Goal: Task Accomplishment & Management: Manage account settings

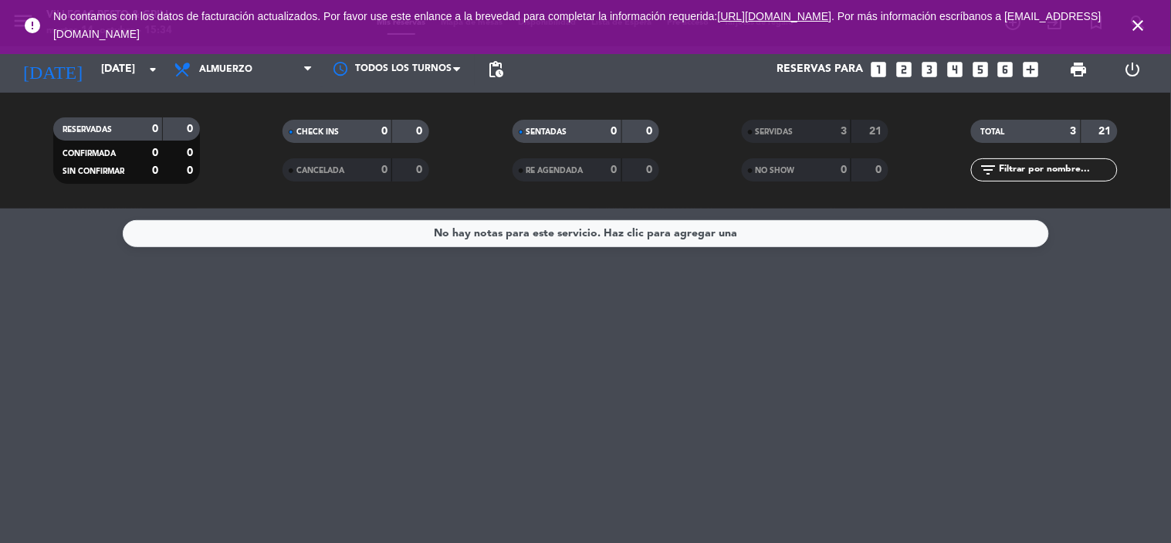
click at [1135, 29] on icon "close" at bounding box center [1138, 25] width 19 height 19
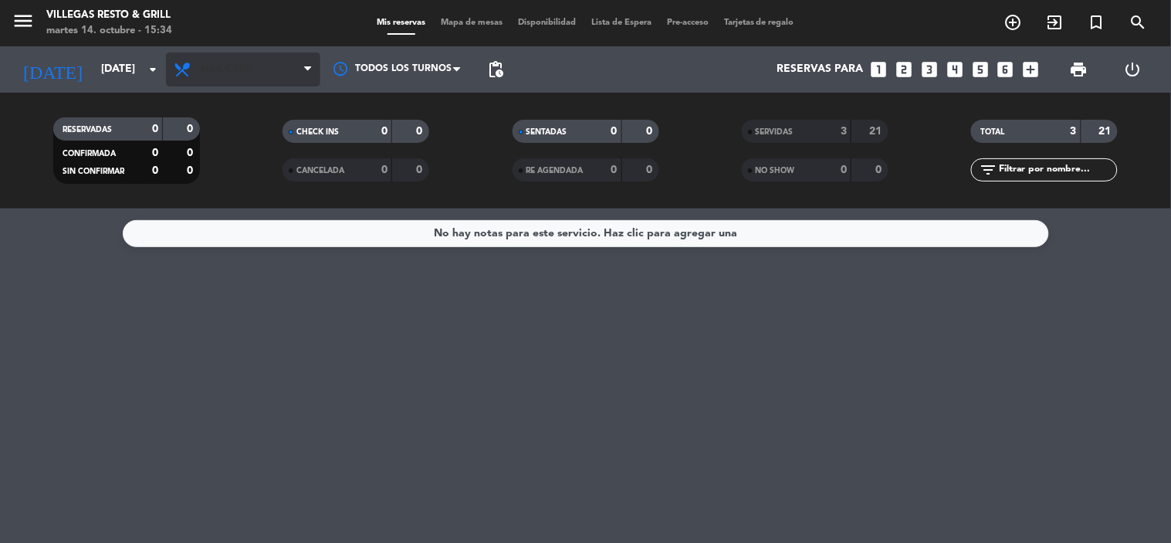
click at [224, 66] on span "Almuerzo" at bounding box center [225, 69] width 53 height 11
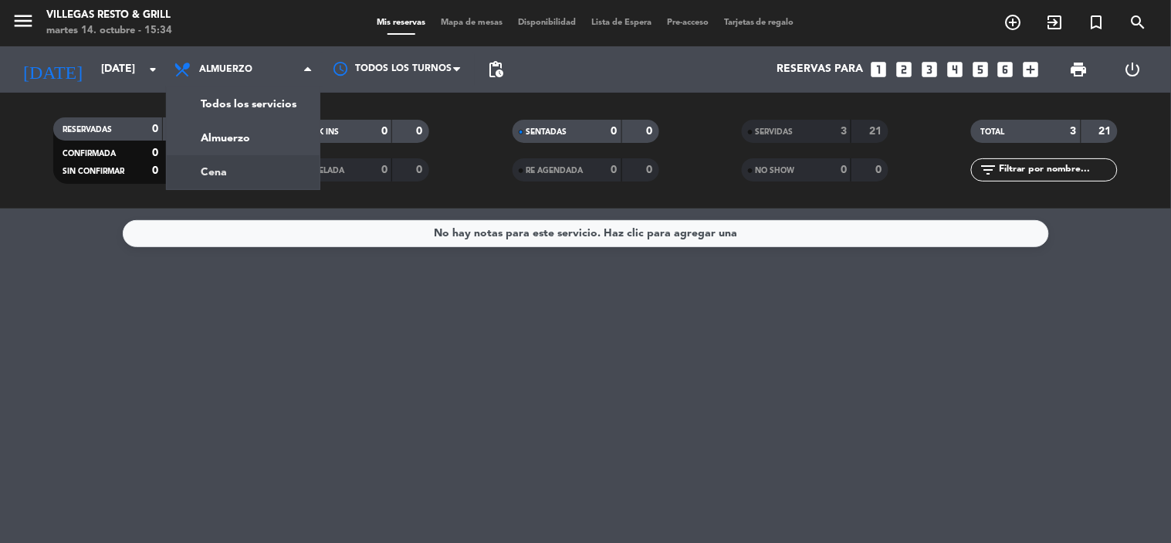
click at [236, 174] on div "menu [PERSON_NAME] Resto & Grill [DATE] 14. octubre - 15:34 Mis reservas Mapa d…" at bounding box center [585, 104] width 1171 height 208
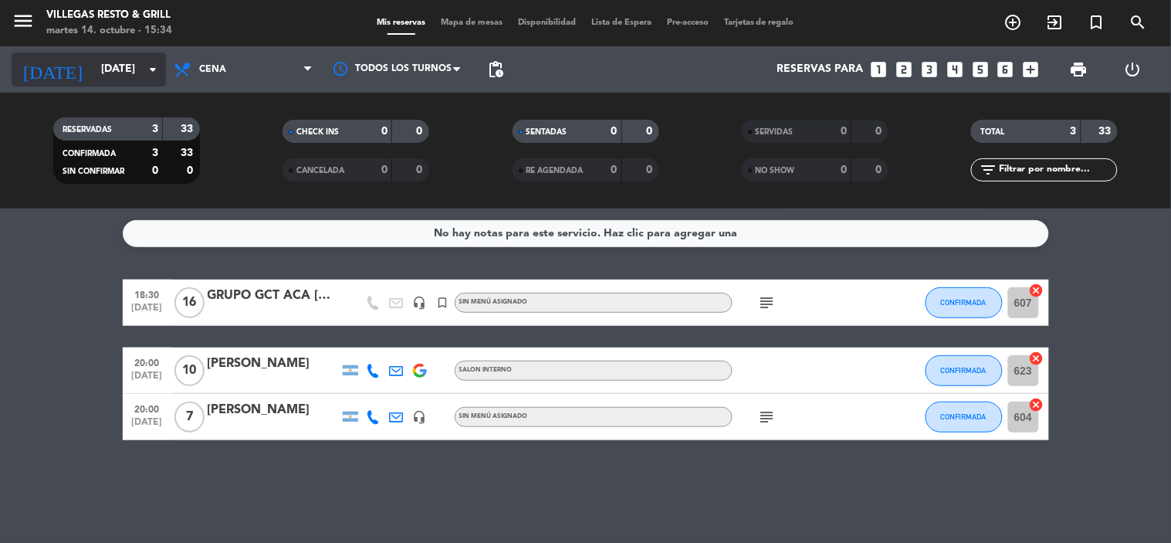
click at [97, 77] on input "[DATE]" at bounding box center [166, 70] width 147 height 28
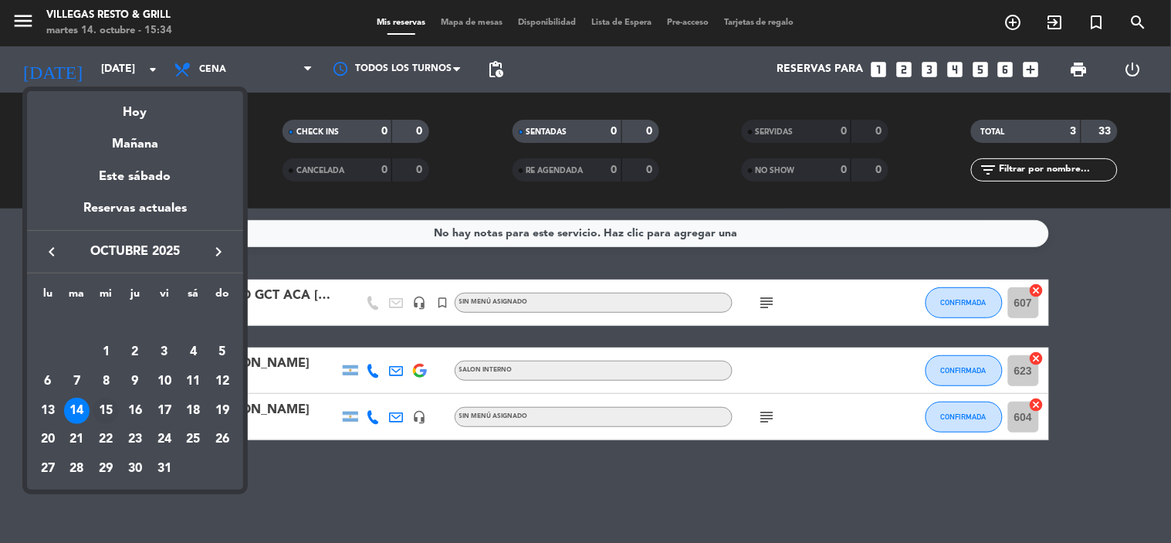
click at [101, 405] on div "15" at bounding box center [106, 411] width 26 height 26
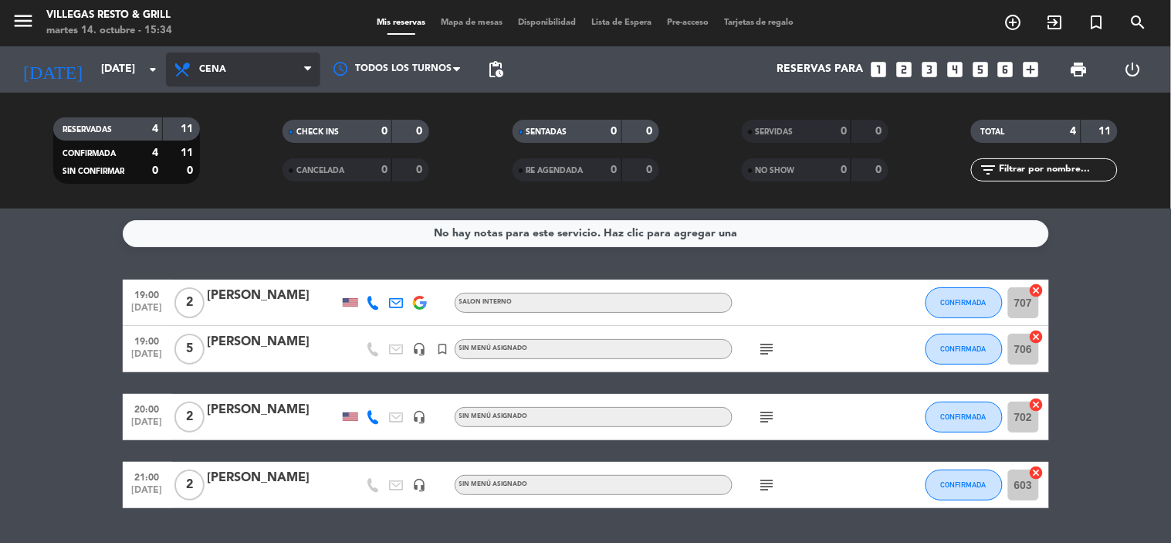
click at [250, 66] on span "Cena" at bounding box center [243, 69] width 154 height 34
click at [232, 140] on div "menu [PERSON_NAME] Resto & Grill [DATE] 14. octubre - 15:34 Mis reservas Mapa d…" at bounding box center [585, 104] width 1171 height 208
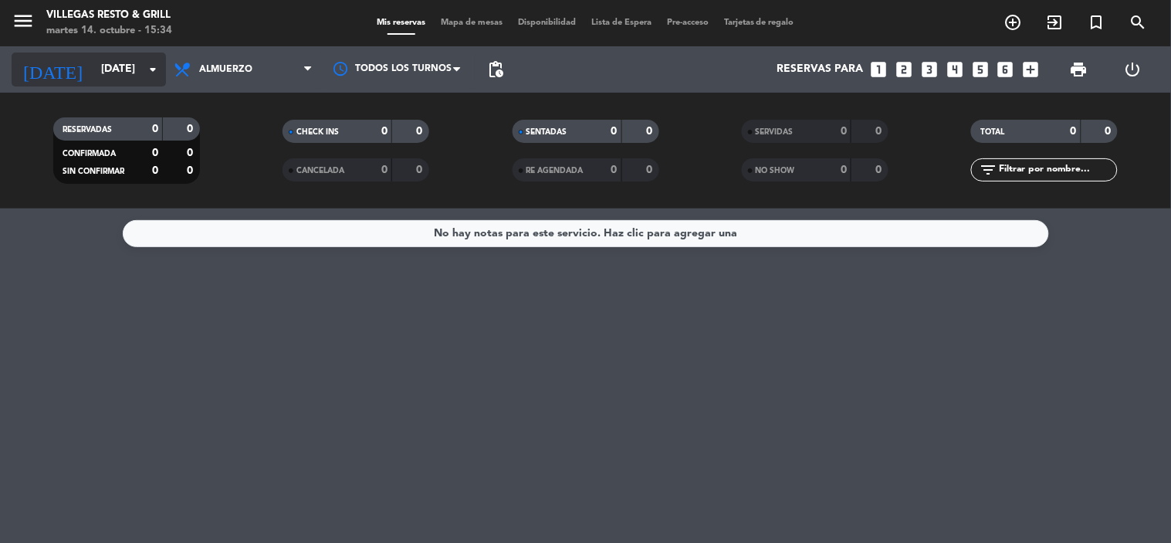
click at [140, 73] on input "[DATE]" at bounding box center [166, 70] width 147 height 28
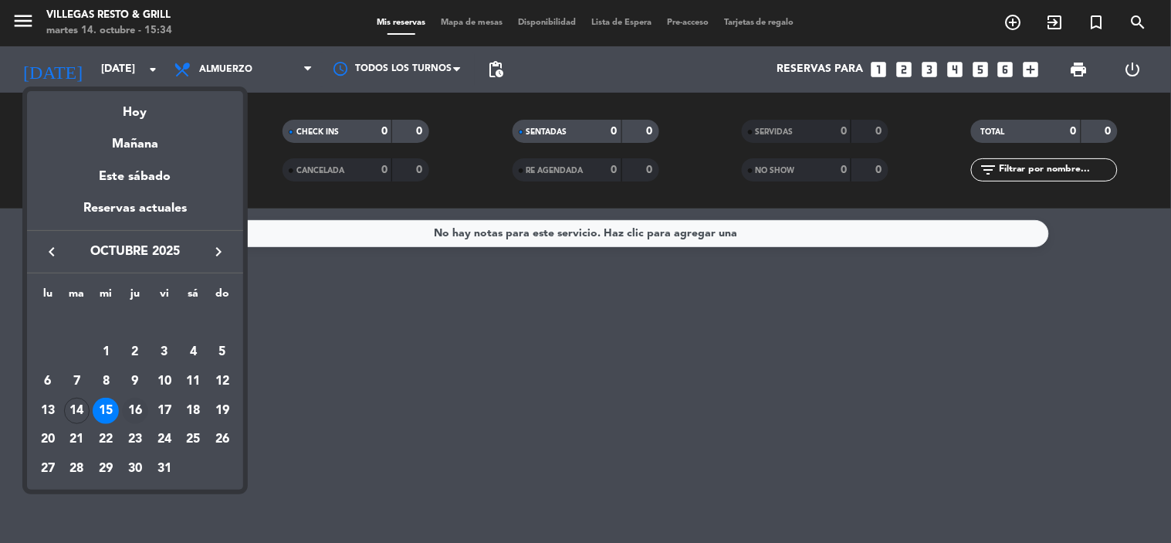
click at [134, 404] on div "16" at bounding box center [135, 411] width 26 height 26
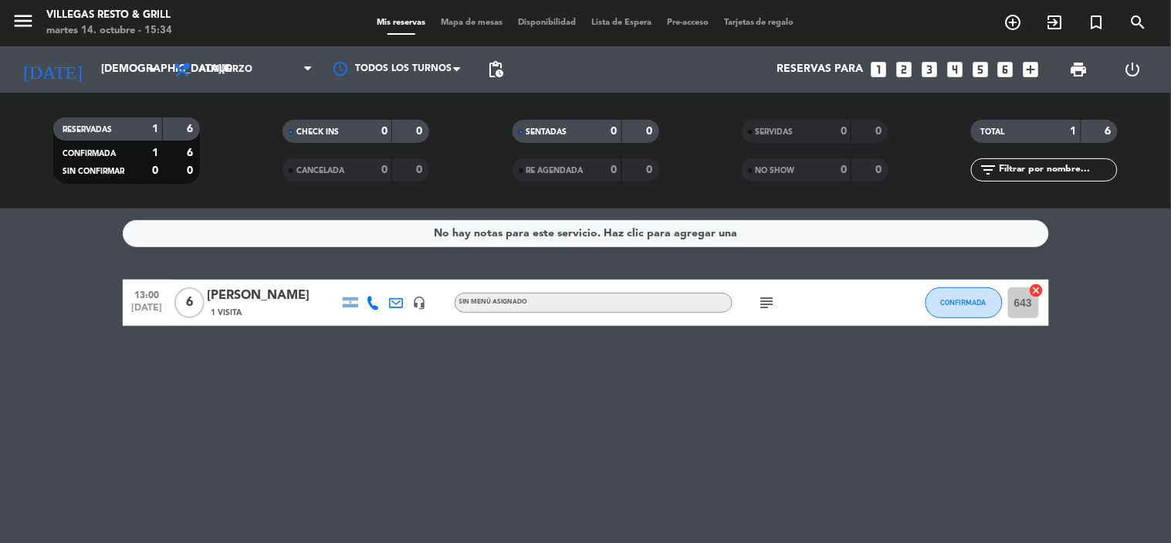
click at [266, 63] on span "Almuerzo" at bounding box center [243, 69] width 154 height 34
click at [256, 164] on div "menu [PERSON_NAME] Resto & Grill [DATE] 14. octubre - 15:34 Mis reservas Mapa d…" at bounding box center [585, 104] width 1171 height 208
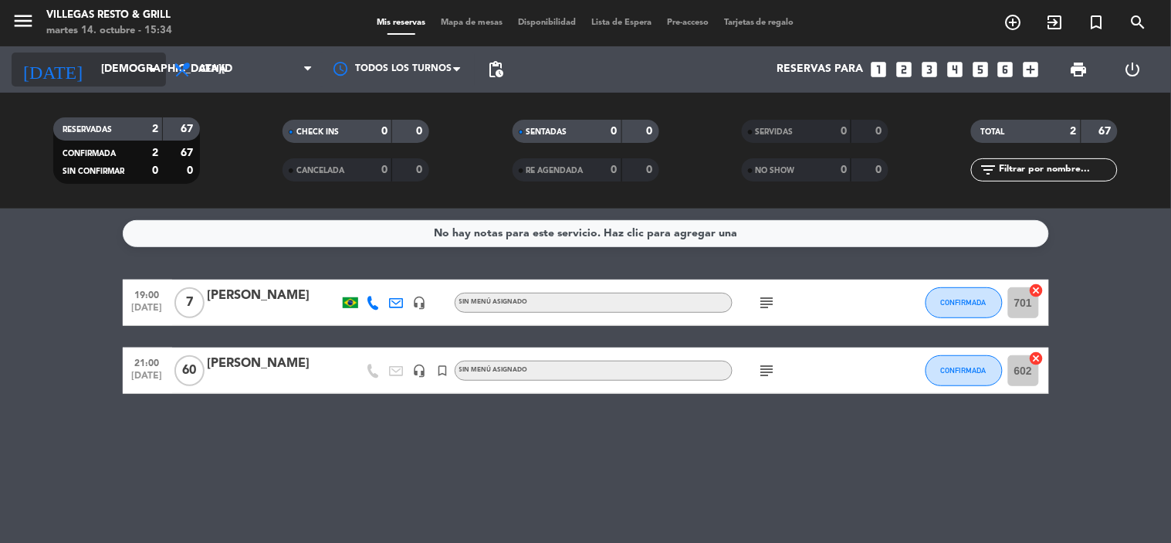
click at [103, 73] on input "[DEMOGRAPHIC_DATA][DATE]" at bounding box center [166, 70] width 147 height 28
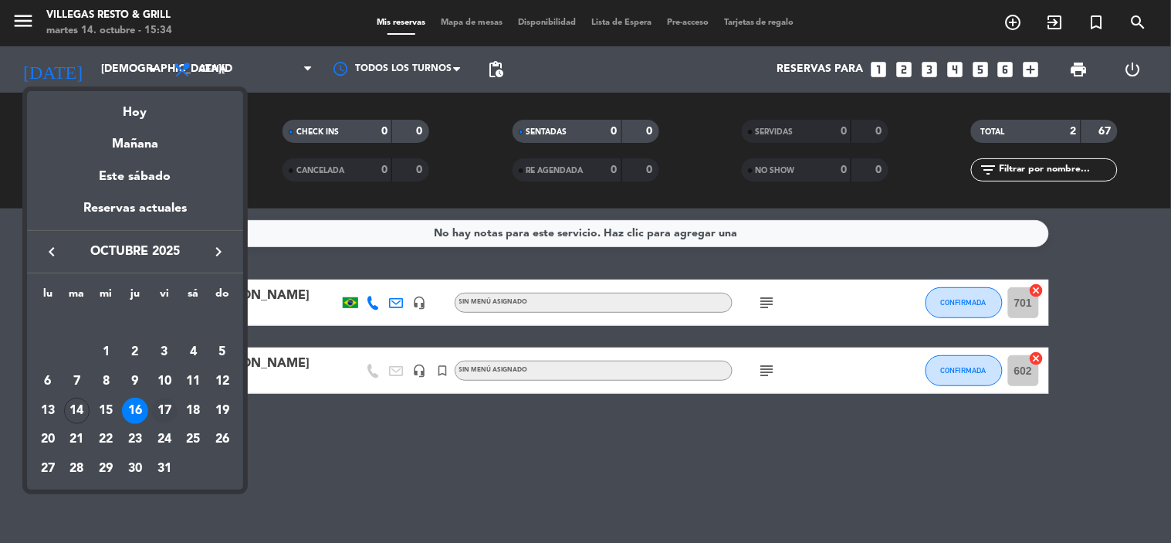
click at [153, 411] on div "17" at bounding box center [164, 411] width 26 height 26
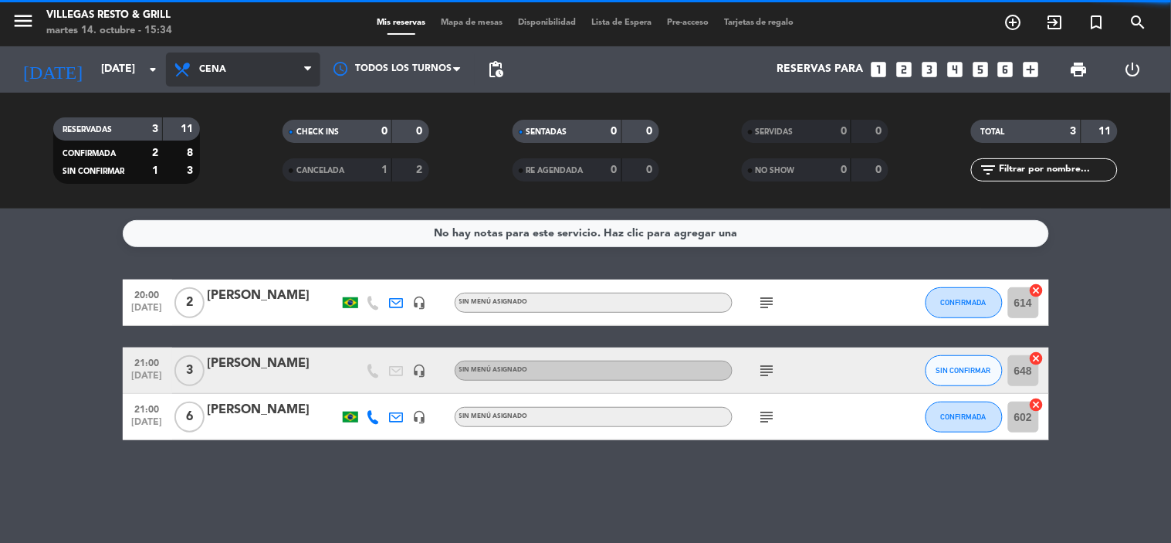
click at [265, 73] on span "Cena" at bounding box center [243, 69] width 154 height 34
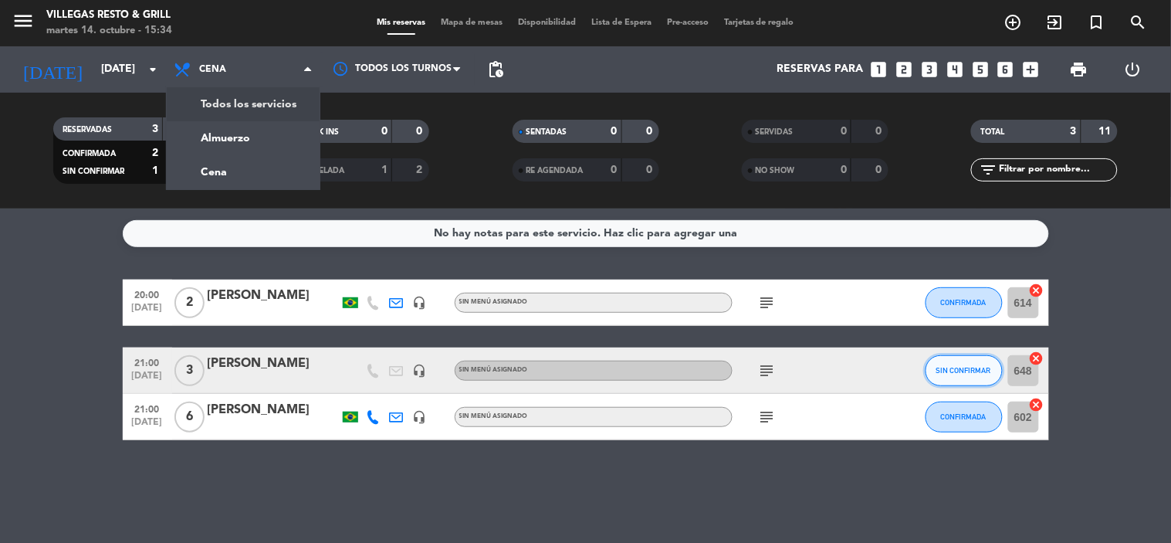
click at [965, 368] on span "SIN CONFIRMAR" at bounding box center [963, 370] width 55 height 8
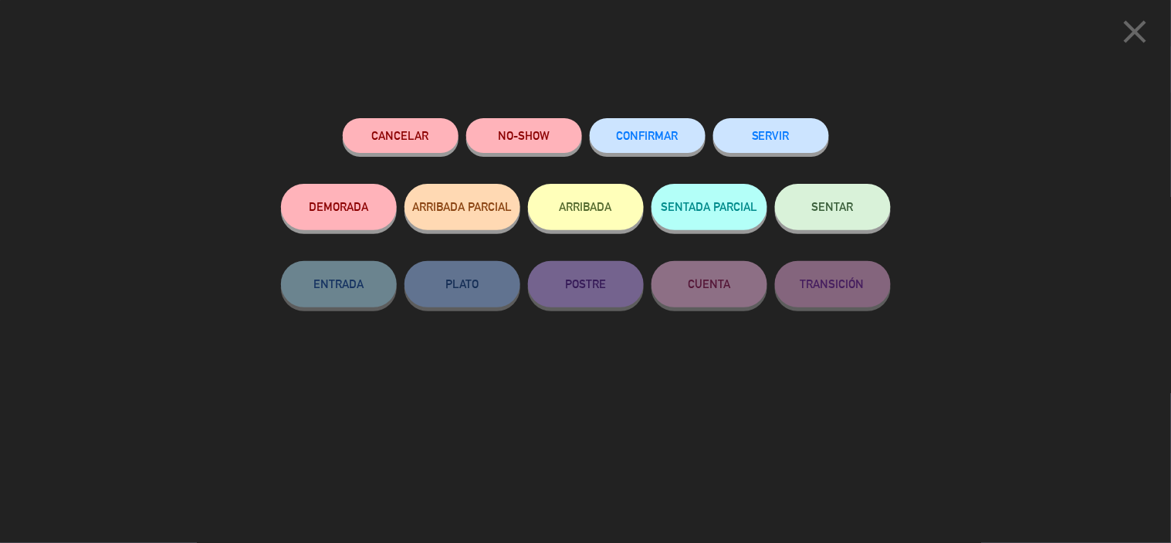
click at [657, 142] on button "CONFIRMAR" at bounding box center [648, 135] width 116 height 35
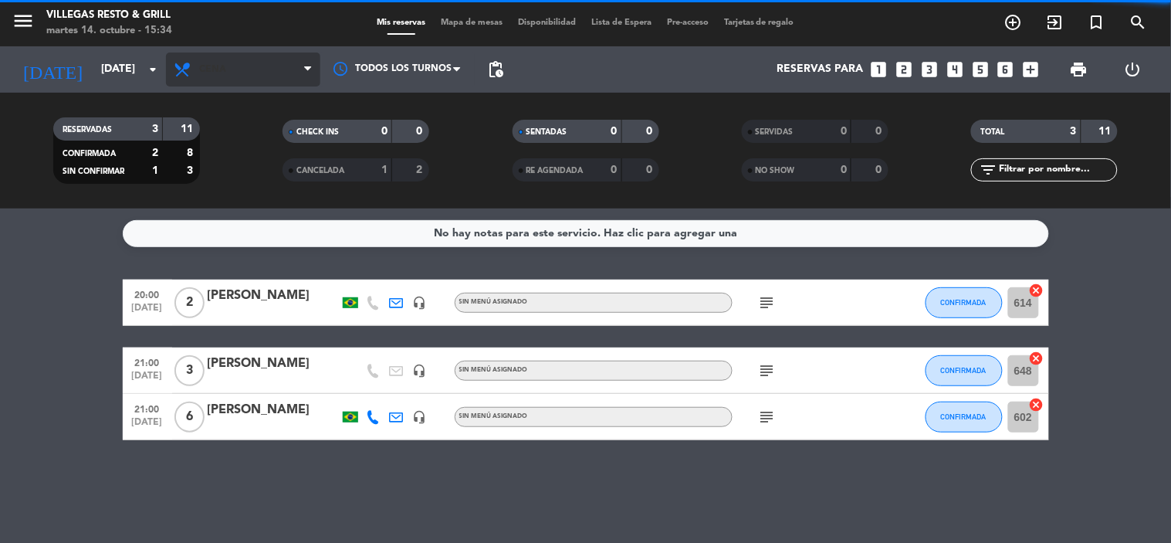
click at [239, 80] on span "Cena" at bounding box center [243, 69] width 154 height 34
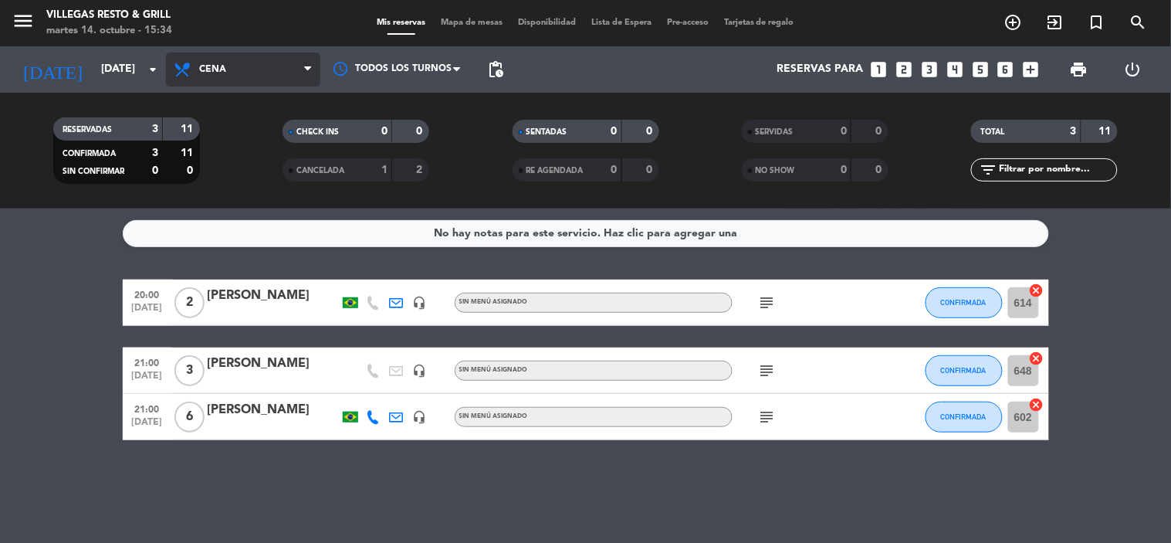
click at [234, 66] on span "Cena" at bounding box center [243, 69] width 154 height 34
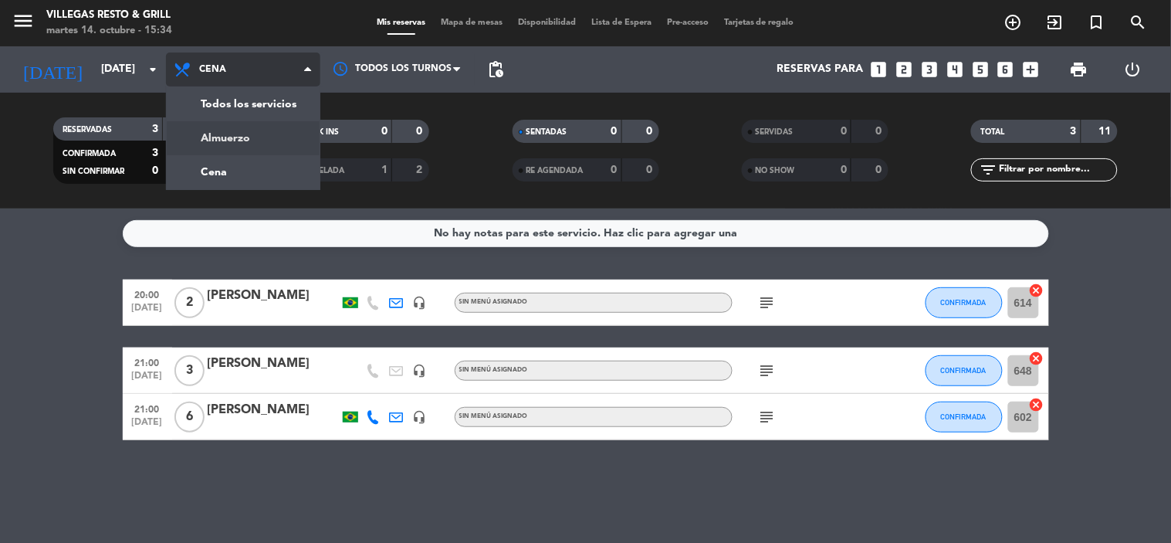
click at [235, 135] on div "menu [PERSON_NAME] Resto & Grill [DATE] 14. octubre - 15:34 Mis reservas Mapa d…" at bounding box center [585, 104] width 1171 height 208
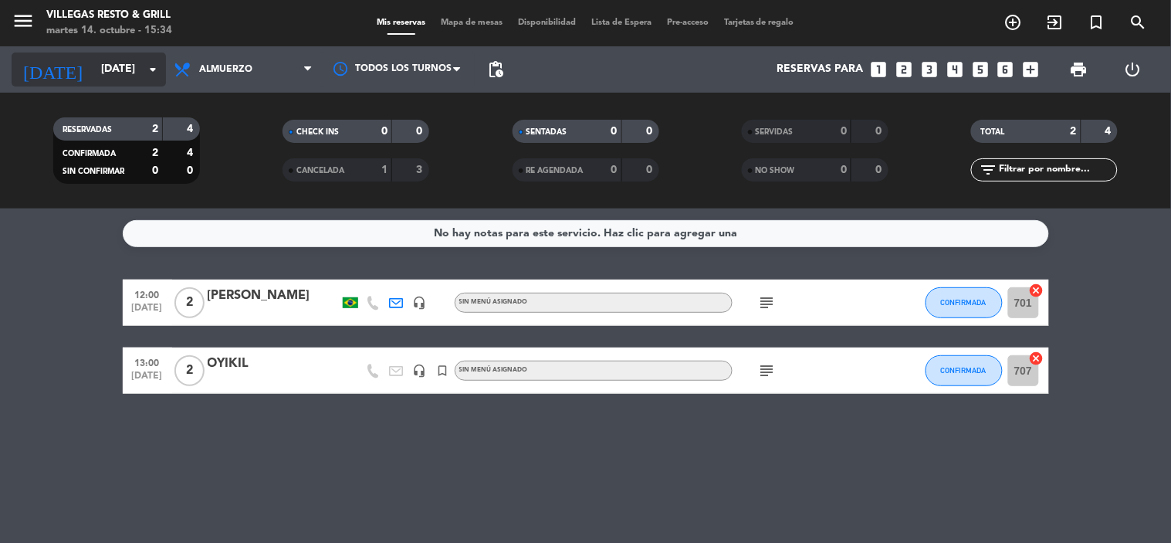
click at [96, 69] on input "[DATE]" at bounding box center [166, 70] width 147 height 28
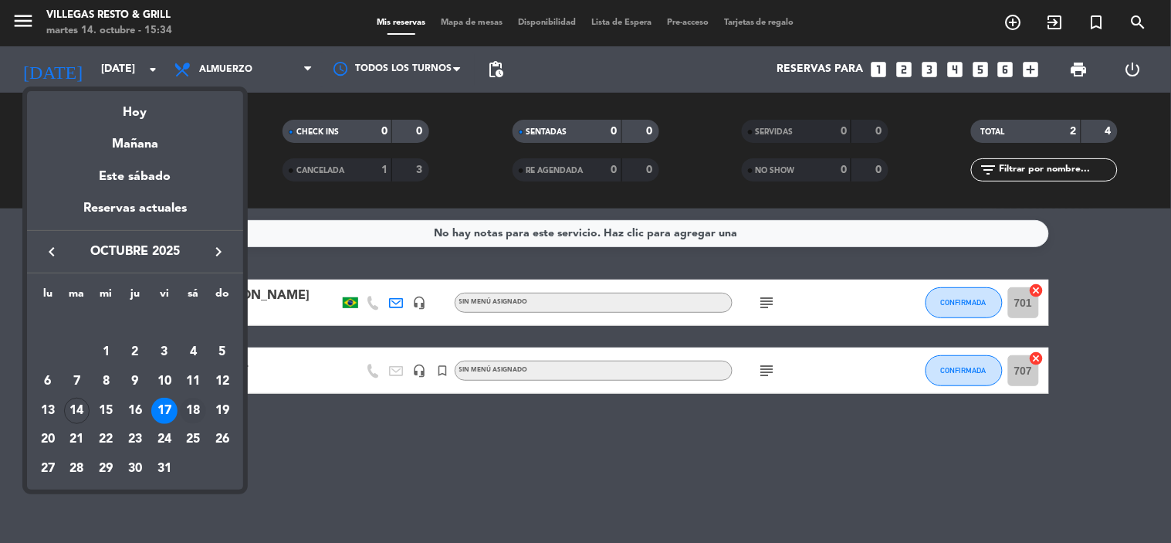
click at [198, 404] on div "18" at bounding box center [193, 411] width 26 height 26
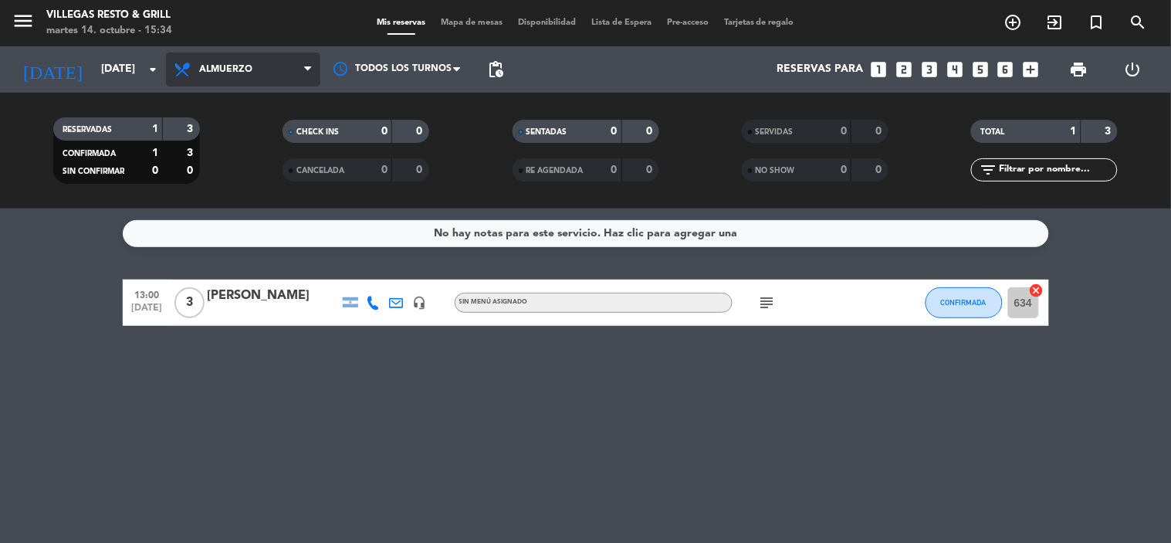
click at [313, 59] on span "Almuerzo" at bounding box center [243, 69] width 154 height 34
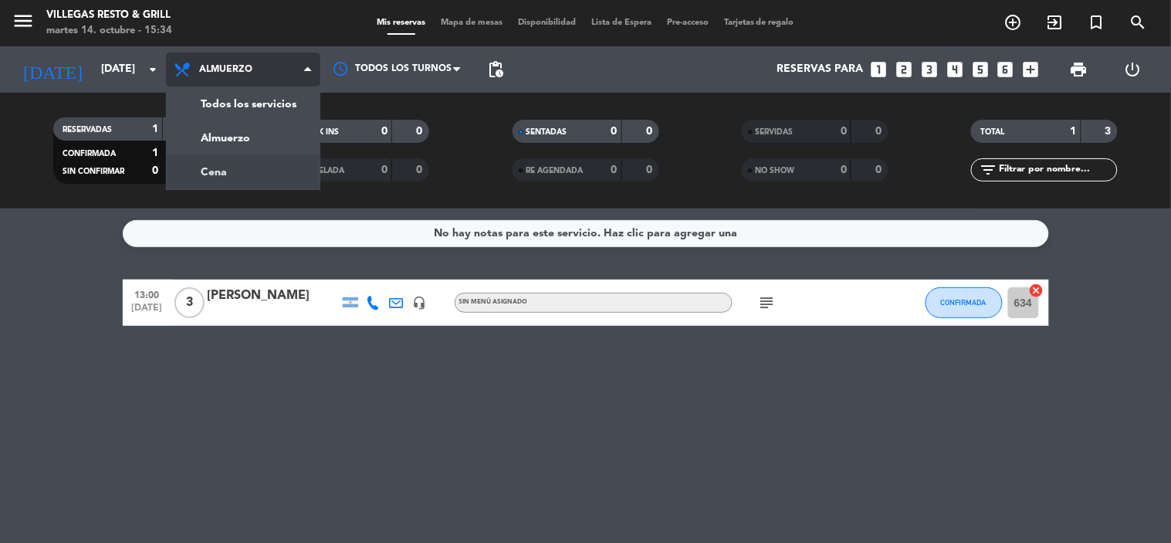
click at [288, 178] on div "menu [PERSON_NAME] Resto & Grill [DATE] 14. octubre - 15:34 Mis reservas Mapa d…" at bounding box center [585, 104] width 1171 height 208
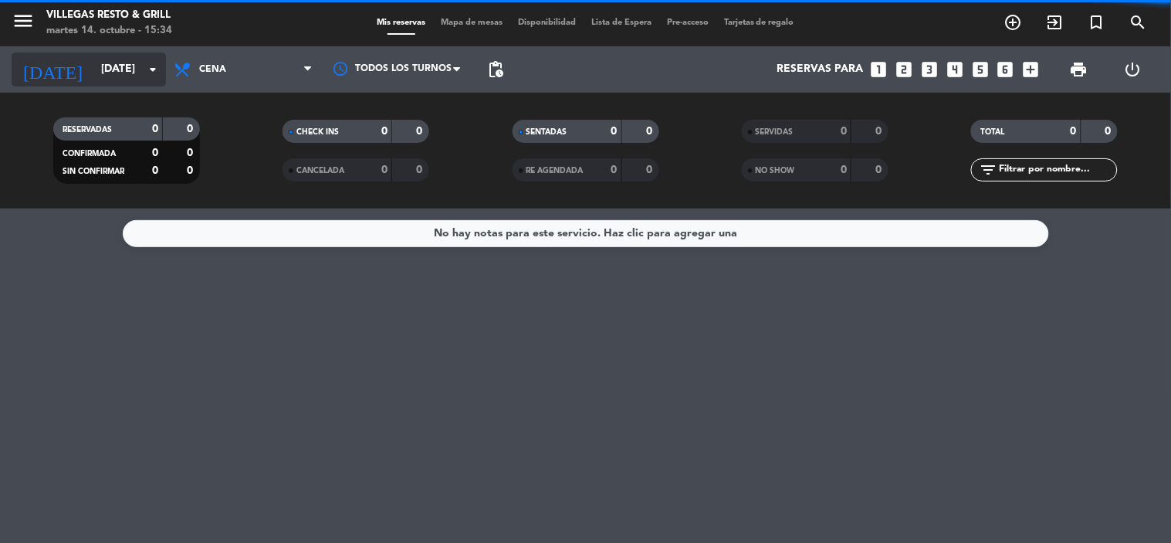
click at [93, 73] on input "[DATE]" at bounding box center [166, 70] width 147 height 28
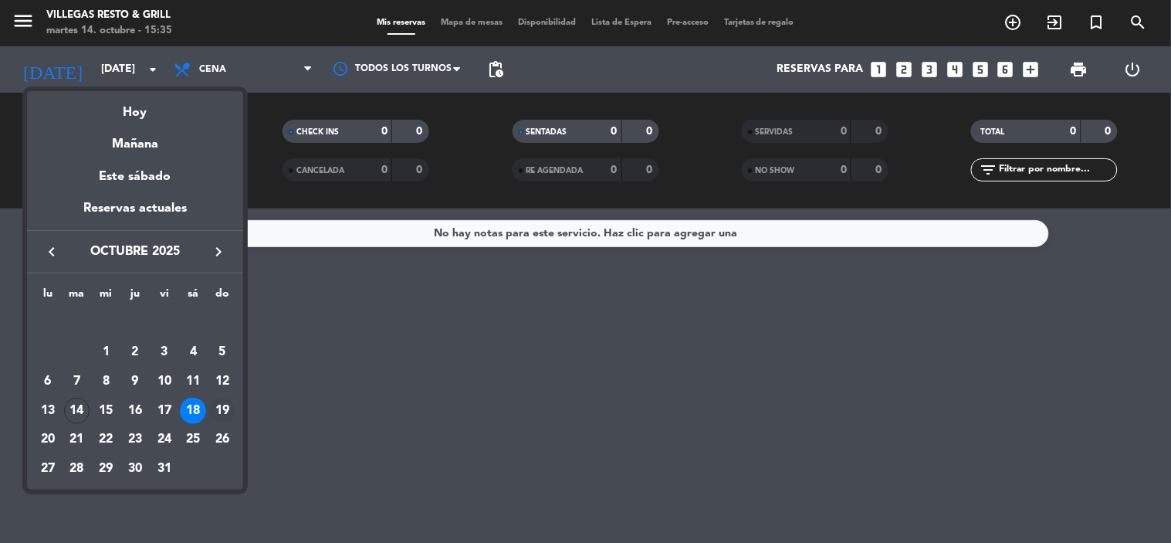
click at [226, 404] on div "19" at bounding box center [222, 411] width 26 height 26
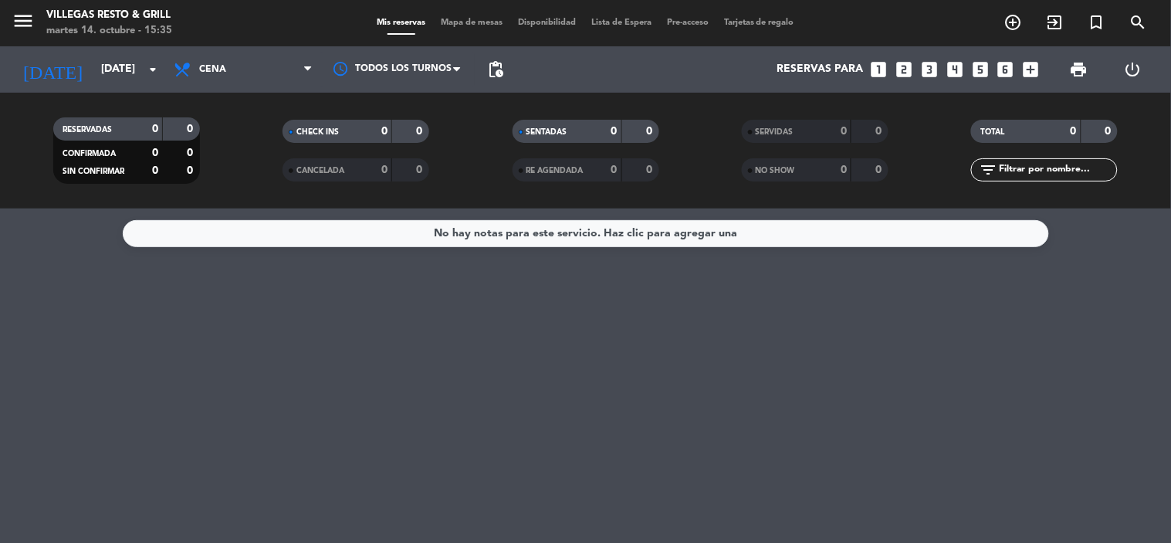
type input "[DATE]"
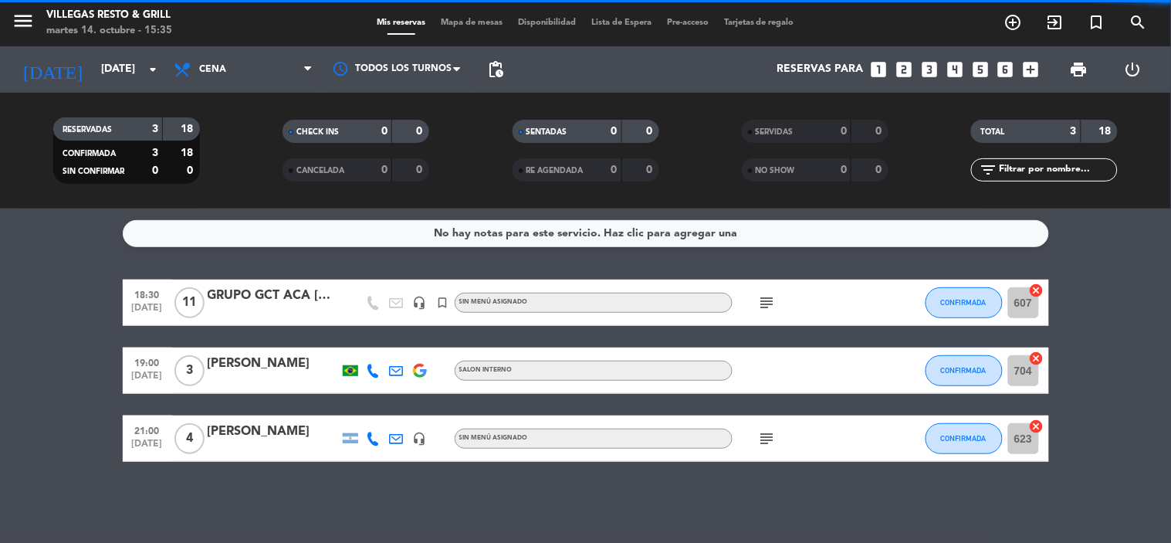
click at [220, 75] on span "Cena" at bounding box center [243, 69] width 154 height 34
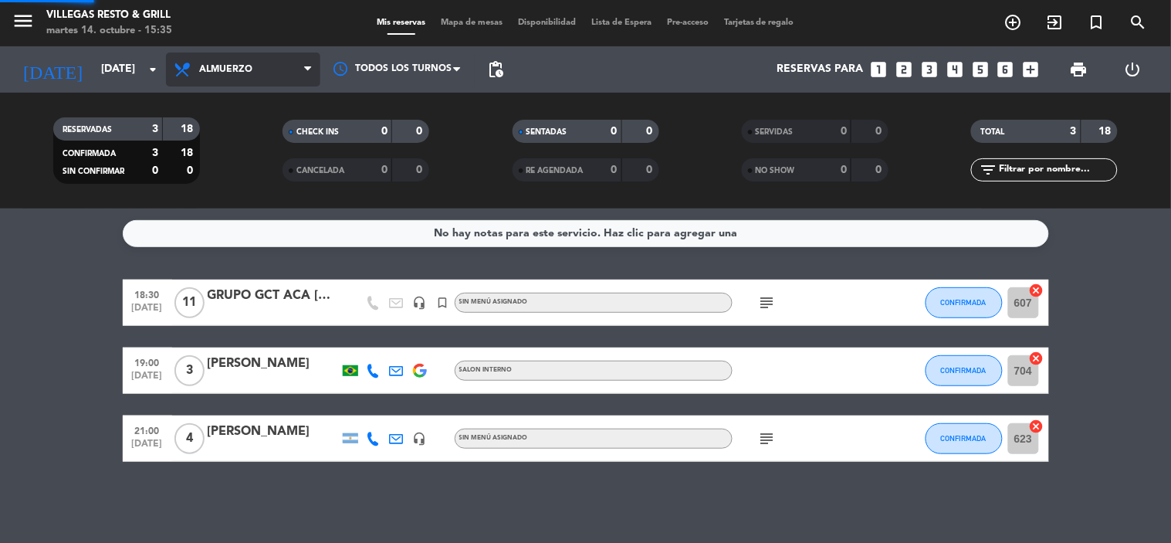
click at [250, 136] on div "menu [PERSON_NAME] Resto & Grill [DATE] 14. octubre - 15:35 Mis reservas Mapa d…" at bounding box center [585, 104] width 1171 height 208
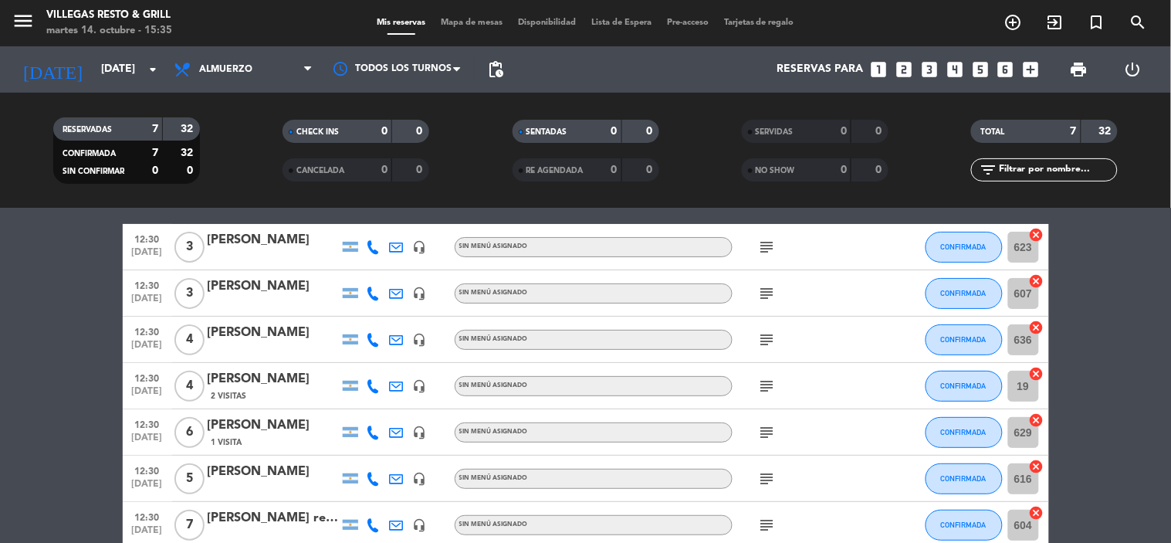
scroll to position [137, 0]
